Goal: Information Seeking & Learning: Learn about a topic

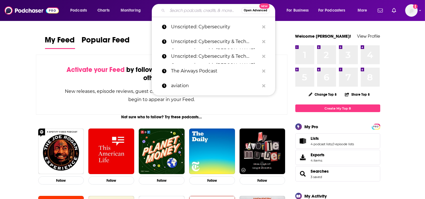
click at [204, 7] on input "Search podcasts, credits, & more..." at bounding box center [204, 10] width 74 height 9
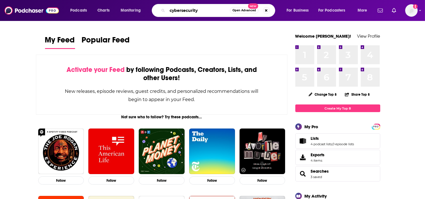
type input "cybersecurity"
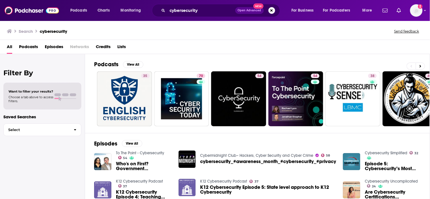
click at [54, 46] on span "Episodes" at bounding box center [54, 48] width 18 height 12
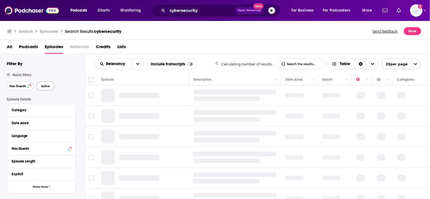
click at [24, 86] on span "Has Guests" at bounding box center [17, 86] width 16 height 3
click at [44, 82] on button "Active" at bounding box center [45, 86] width 18 height 9
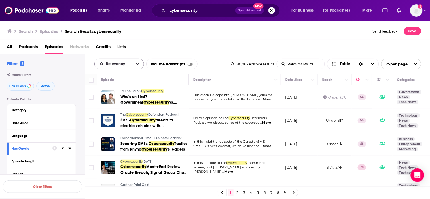
click at [136, 66] on button "open menu" at bounding box center [138, 64] width 12 height 10
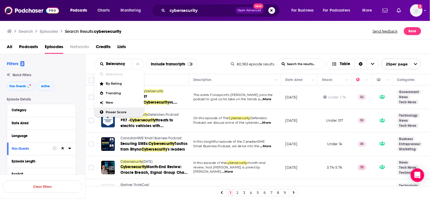
click at [108, 111] on span "Power Score" at bounding box center [122, 112] width 33 height 3
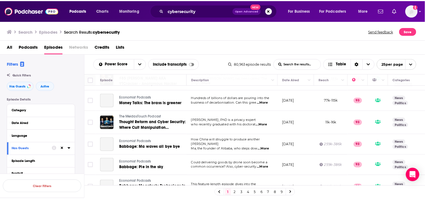
scroll to position [408, 0]
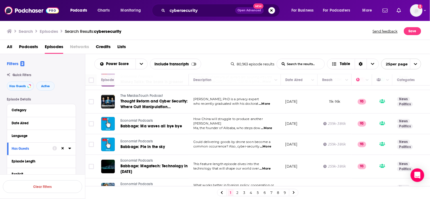
click at [30, 44] on span "Podcasts" at bounding box center [28, 48] width 19 height 12
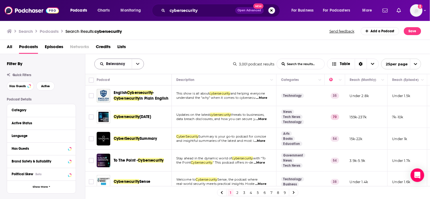
click at [138, 64] on icon "open menu" at bounding box center [137, 64] width 3 height 2
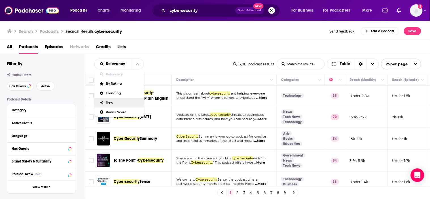
click at [116, 111] on span "Power Score" at bounding box center [122, 112] width 33 height 3
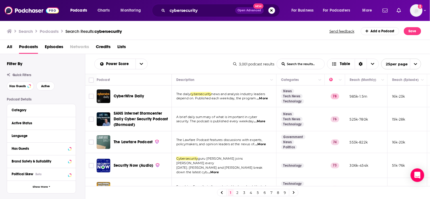
click at [263, 98] on span "...More" at bounding box center [261, 98] width 11 height 5
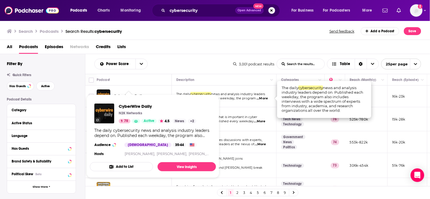
click at [120, 88] on td "CyberWire Daily" at bounding box center [134, 97] width 75 height 22
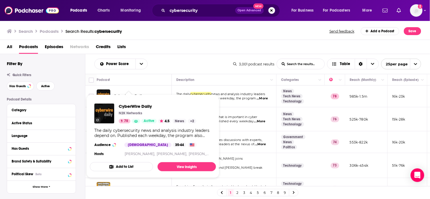
click at [174, 73] on div "Power Score List Search Input Search the results... Table 3,001 podcast results…" at bounding box center [257, 64] width 345 height 20
click at [138, 95] on span "CyberWire Daily N2K Networks 78 Active 4.5 News + 2 The daily cybersecurity new…" at bounding box center [153, 137] width 126 height 84
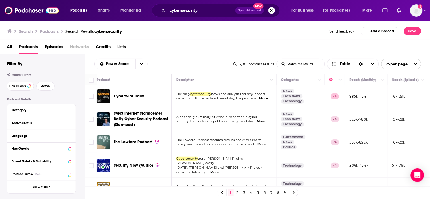
click at [169, 61] on div "Power Score List Search Input Search the results... Table" at bounding box center [163, 64] width 139 height 11
click at [127, 97] on span "CyberWire Daily" at bounding box center [129, 96] width 31 height 5
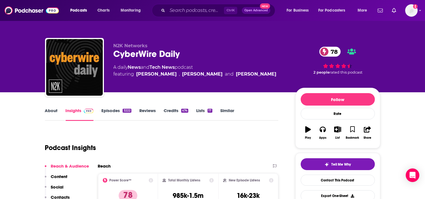
click at [182, 114] on link "Credits 474" at bounding box center [176, 114] width 25 height 13
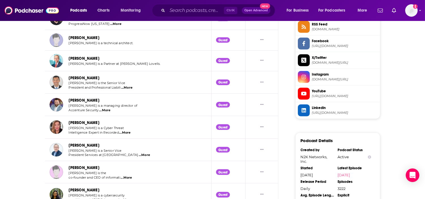
scroll to position [481, 0]
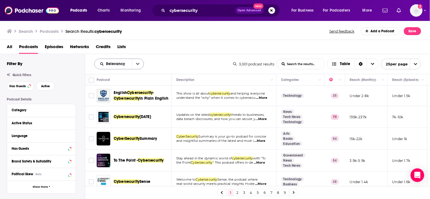
click at [134, 63] on button "open menu" at bounding box center [138, 64] width 12 height 10
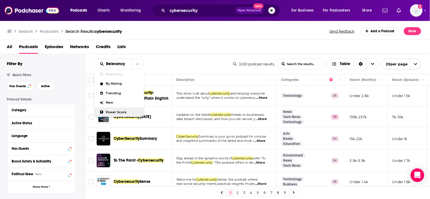
click at [114, 111] on span "Power Score" at bounding box center [122, 112] width 33 height 3
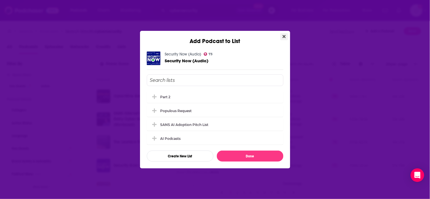
click at [285, 38] on button "Close" at bounding box center [284, 36] width 8 height 7
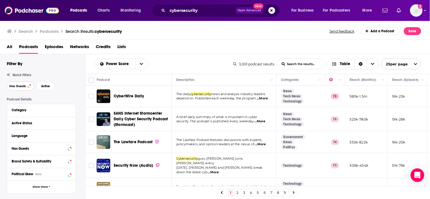
click at [23, 87] on span "Has Guests" at bounding box center [17, 86] width 16 height 3
click at [42, 87] on span "Active" at bounding box center [45, 86] width 9 height 3
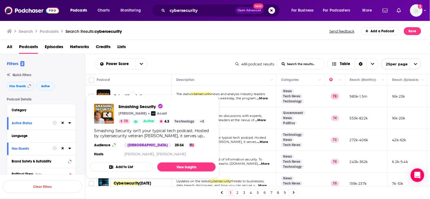
click at [131, 137] on div "Smashing Security isn’t your typical tech podcast. Hosted by cybersecurity vete…" at bounding box center [152, 133] width 117 height 10
click at [101, 118] on img "Smashing Security" at bounding box center [104, 114] width 20 height 20
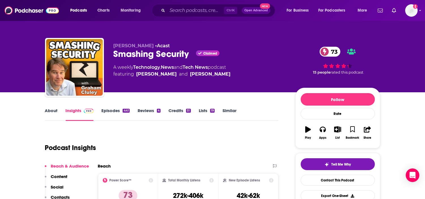
click at [52, 114] on link "About" at bounding box center [51, 114] width 13 height 13
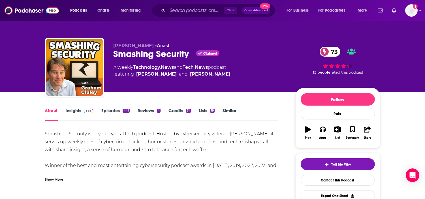
click at [112, 109] on link "Episodes 441" at bounding box center [115, 114] width 28 height 13
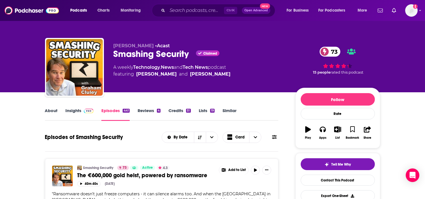
click at [53, 109] on link "About" at bounding box center [51, 114] width 13 height 13
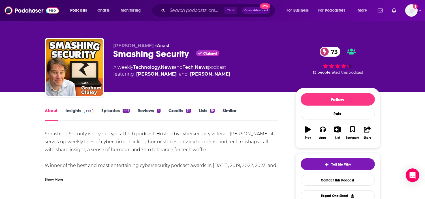
drag, startPoint x: 221, startPoint y: 148, endPoint x: 217, endPoint y: 148, distance: 4.0
click at [218, 148] on div "Smashing Security isn’t your typical tech podcast. Hosted by cybersecurity vete…" at bounding box center [162, 169] width 234 height 79
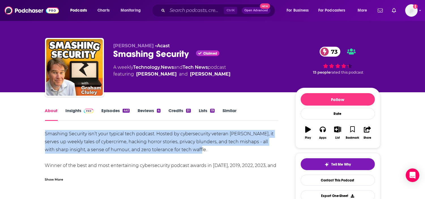
drag, startPoint x: 159, startPoint y: 147, endPoint x: 42, endPoint y: 133, distance: 118.3
copy div "Smashing Security isn’t your typical tech podcast. Hosted by cybersecurity vete…"
click at [108, 111] on link "Episodes 441" at bounding box center [115, 114] width 28 height 13
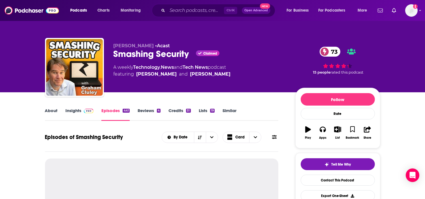
click at [88, 112] on img at bounding box center [89, 111] width 10 height 5
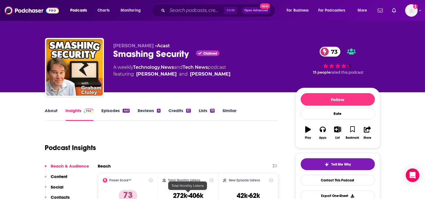
drag, startPoint x: 166, startPoint y: 192, endPoint x: 163, endPoint y: 192, distance: 3.7
click at [163, 192] on div "Total Monthly Listens 272k-406k" at bounding box center [188, 191] width 51 height 26
drag, startPoint x: 45, startPoint y: 106, endPoint x: 51, endPoint y: 113, distance: 9.1
click at [51, 114] on link "About" at bounding box center [51, 114] width 13 height 13
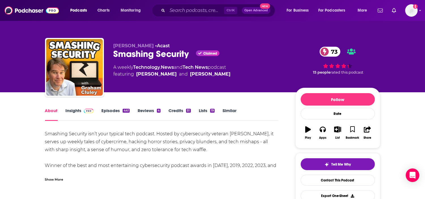
click at [214, 149] on div "Smashing Security isn’t your typical tech podcast. Hosted by cybersecurity vete…" at bounding box center [162, 169] width 234 height 79
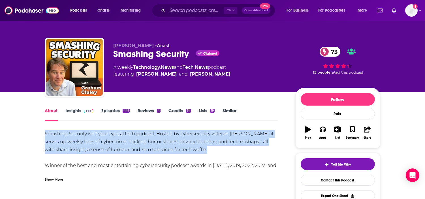
drag, startPoint x: 44, startPoint y: 131, endPoint x: 211, endPoint y: 151, distance: 168.3
copy div "Smashing Security isn’t your typical tech podcast. Hosted by cybersecurity vete…"
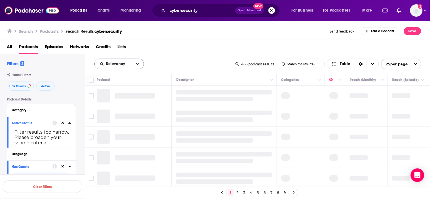
click at [137, 64] on icon "open menu" at bounding box center [137, 64] width 3 height 4
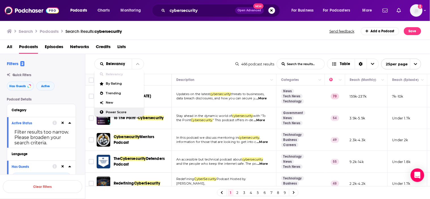
click at [115, 108] on div "Power Score" at bounding box center [119, 113] width 50 height 10
